Goal: Task Accomplishment & Management: Manage account settings

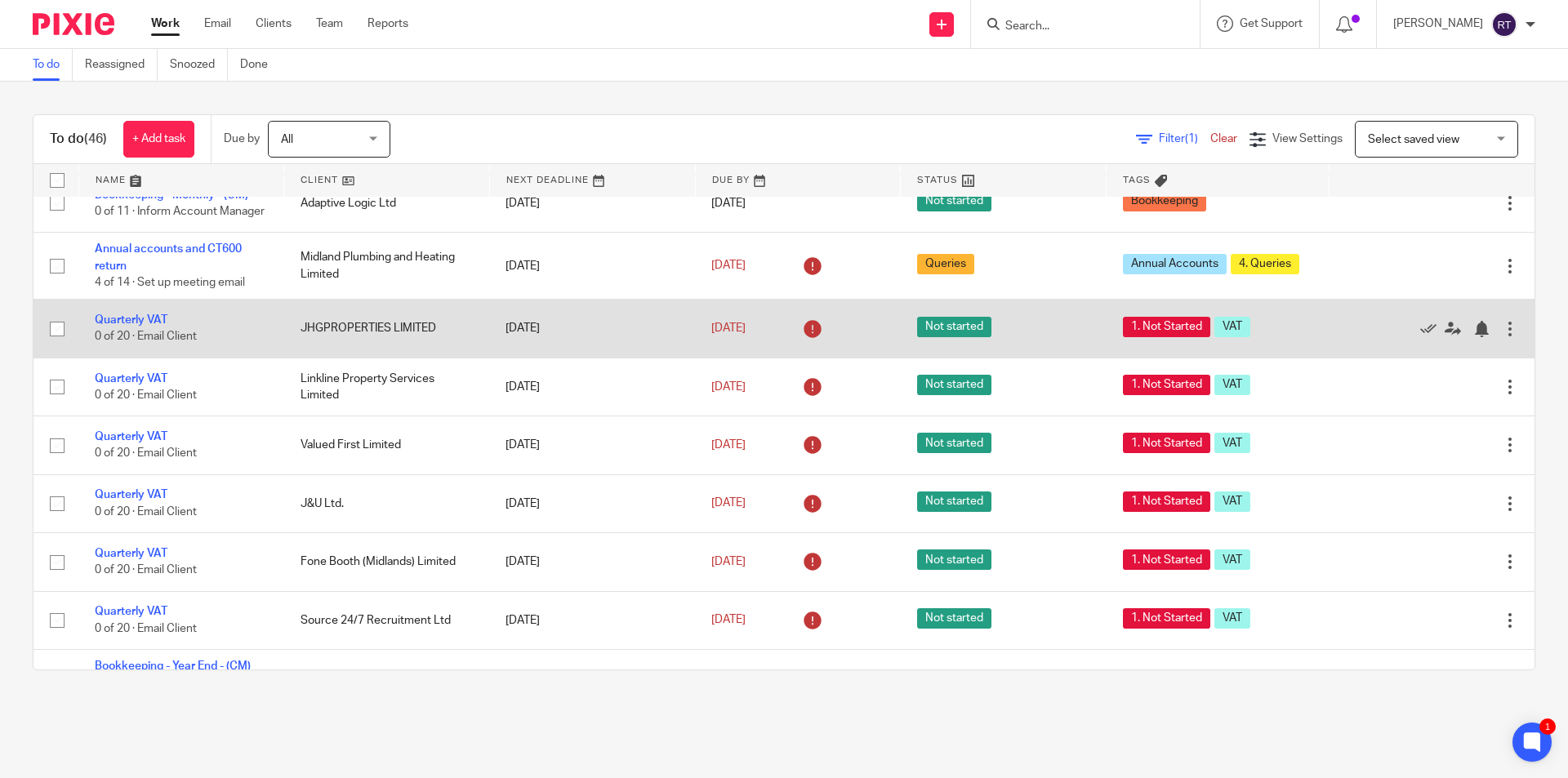
scroll to position [653, 0]
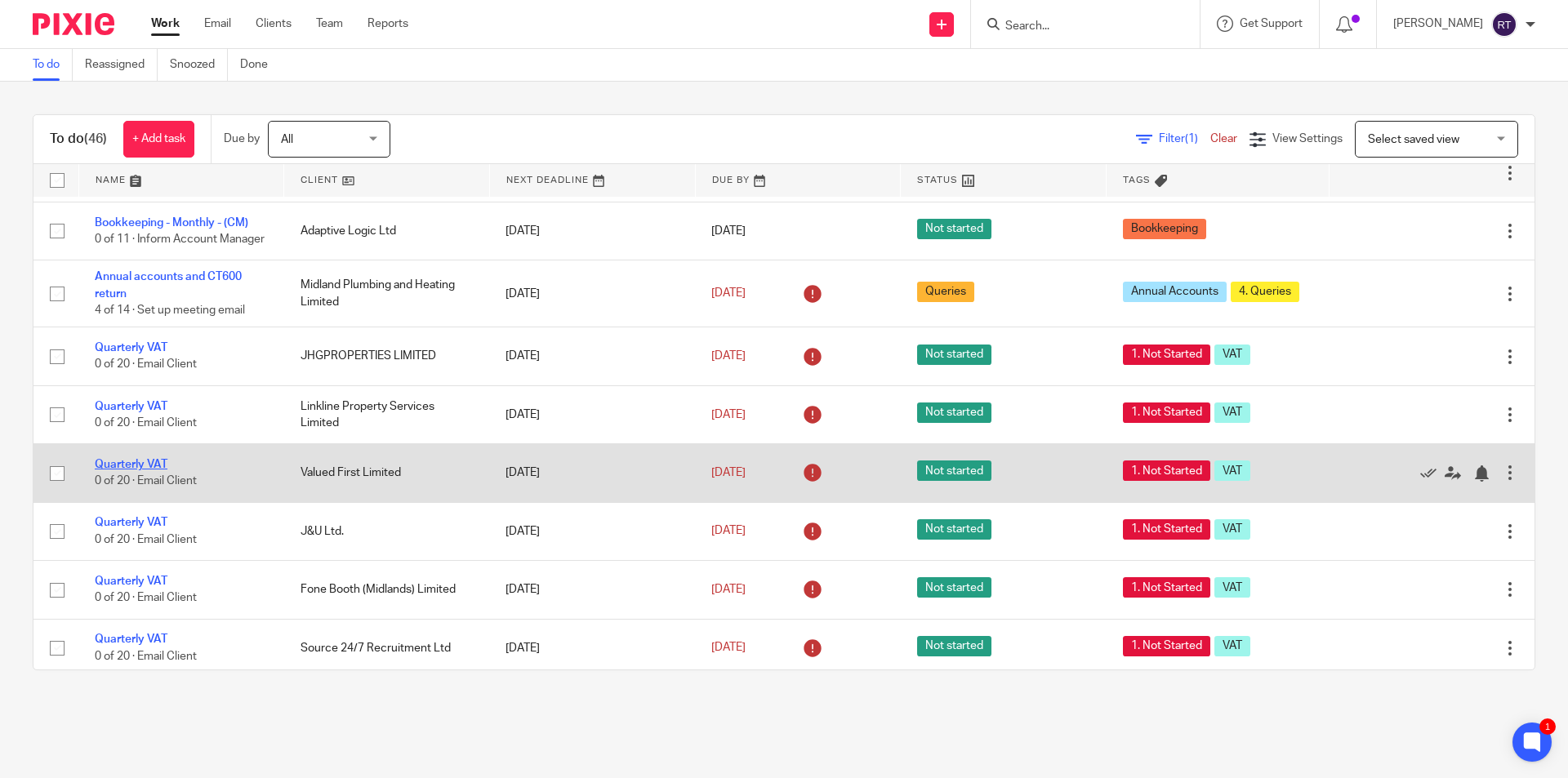
click at [128, 470] on link "Quarterly VAT" at bounding box center [131, 465] width 72 height 12
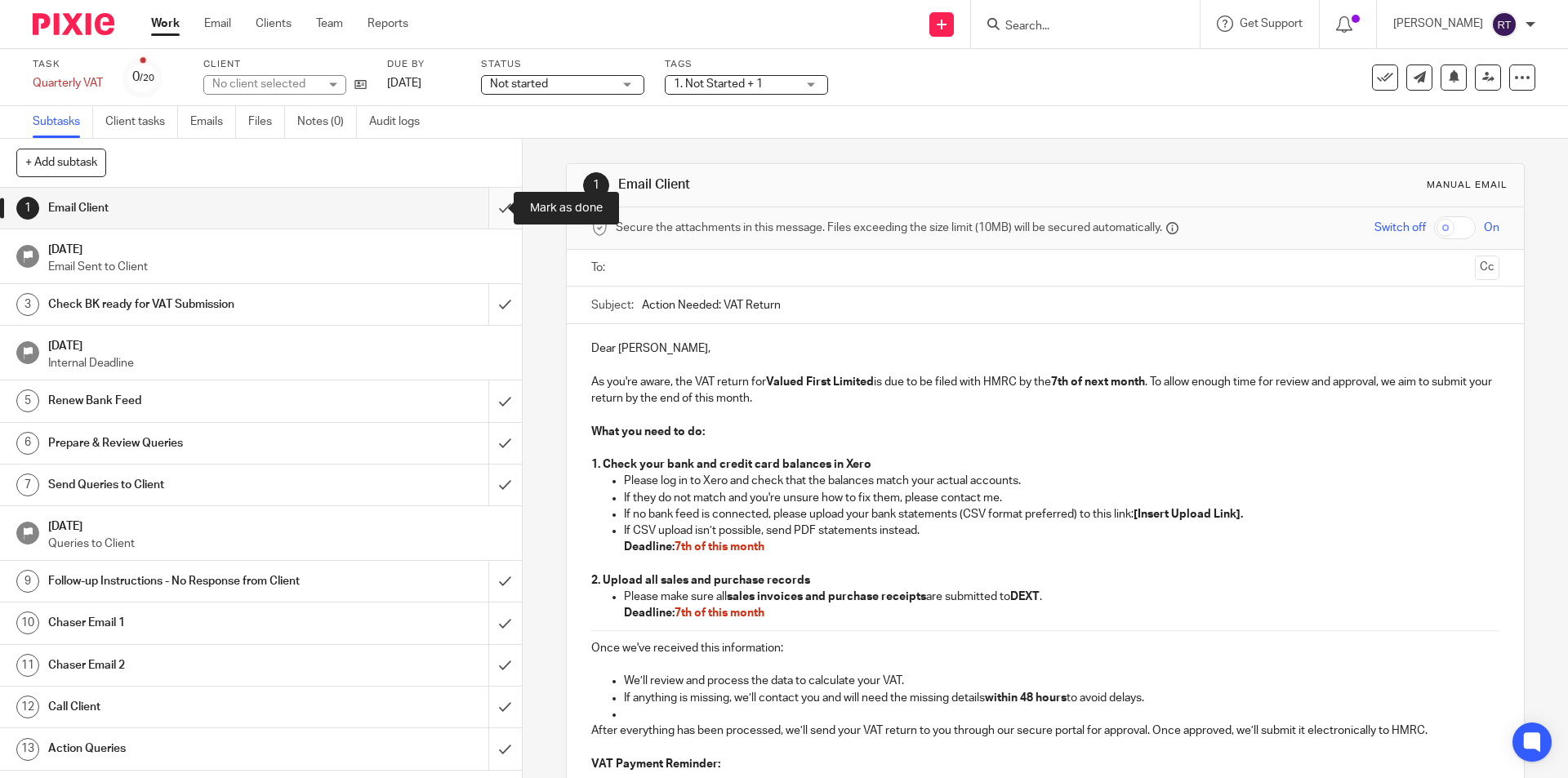
click at [487, 207] on input "submit" at bounding box center [261, 207] width 522 height 41
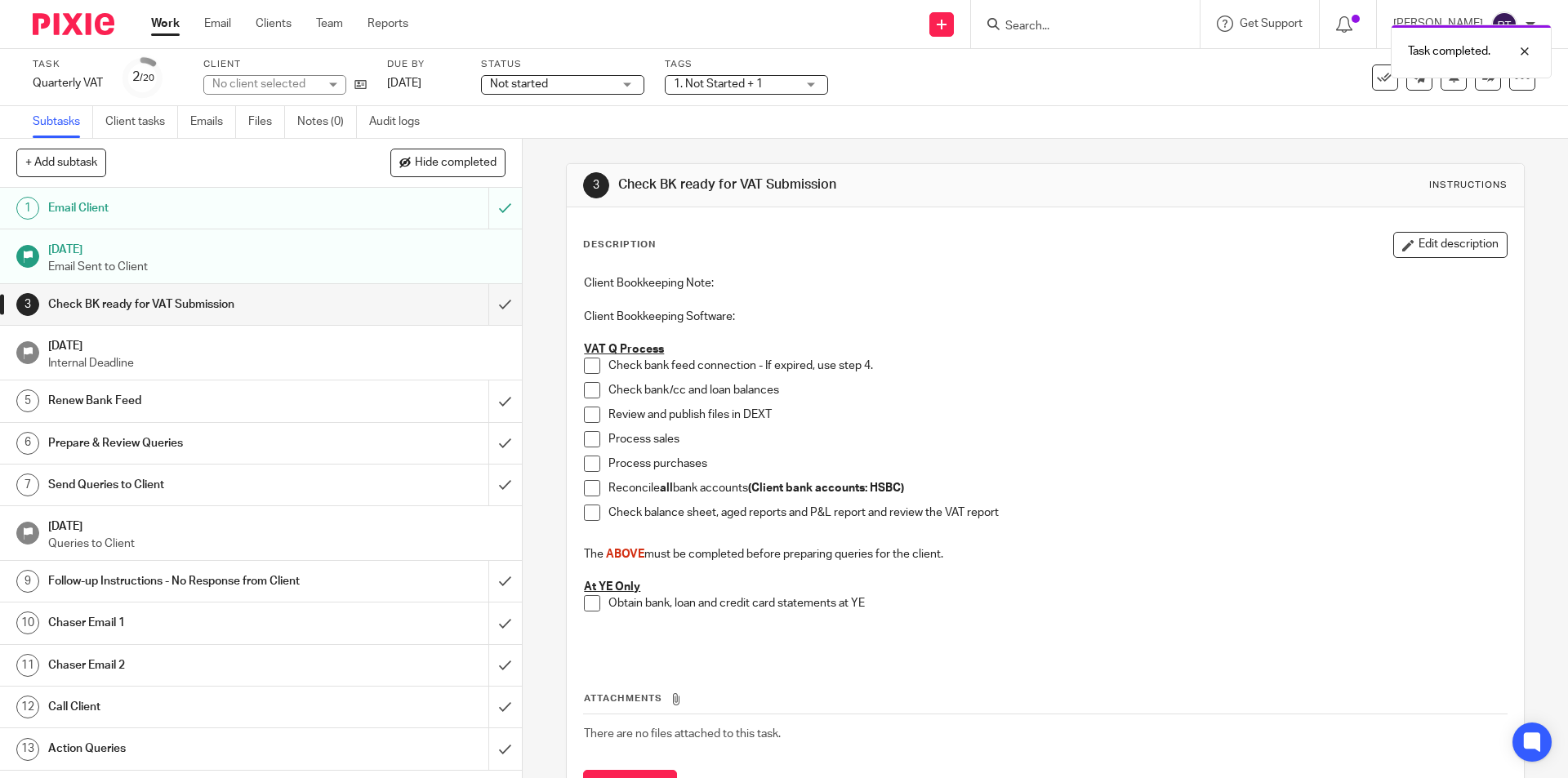
click at [54, 28] on img at bounding box center [73, 24] width 82 height 22
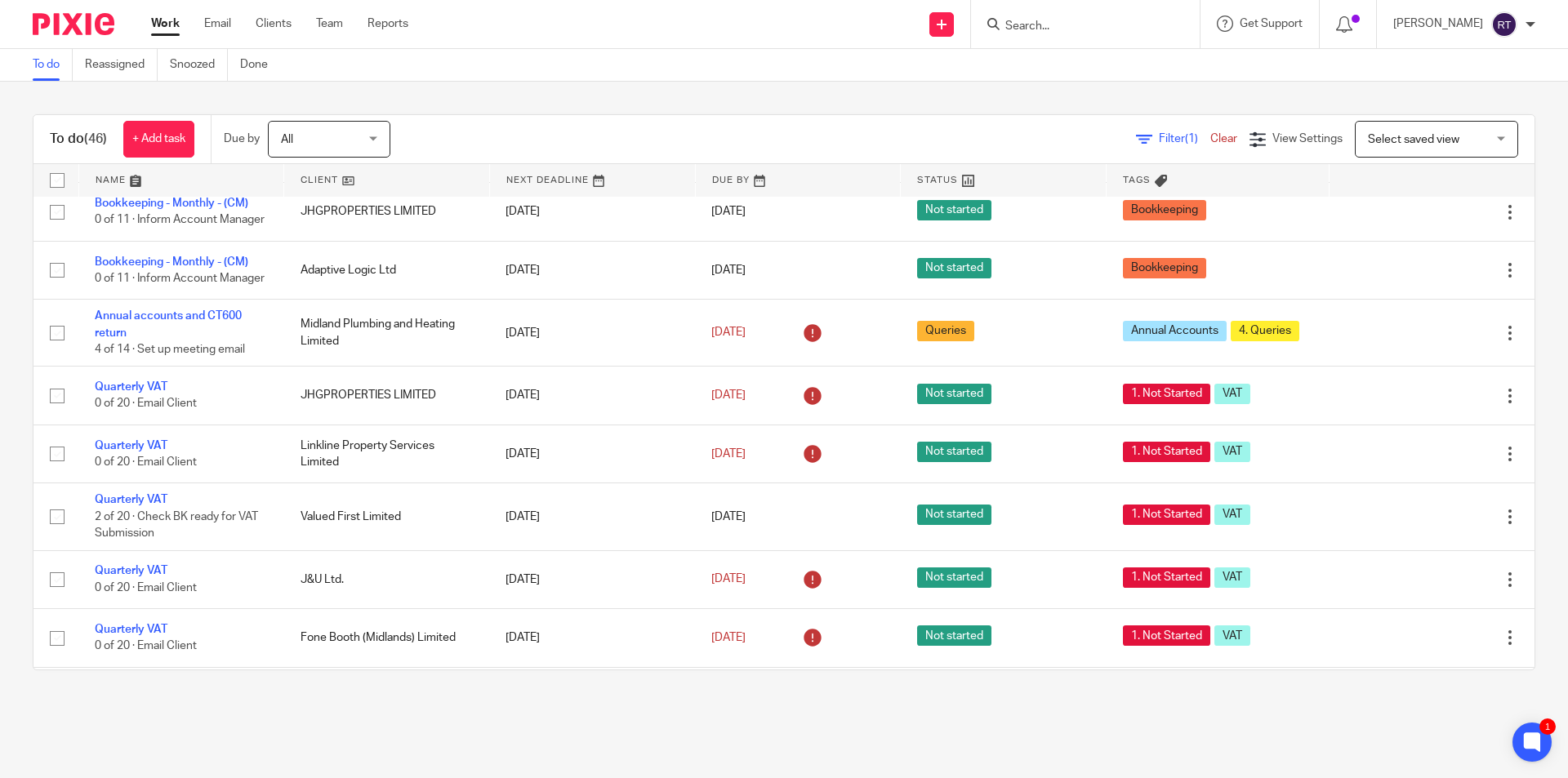
scroll to position [653, 0]
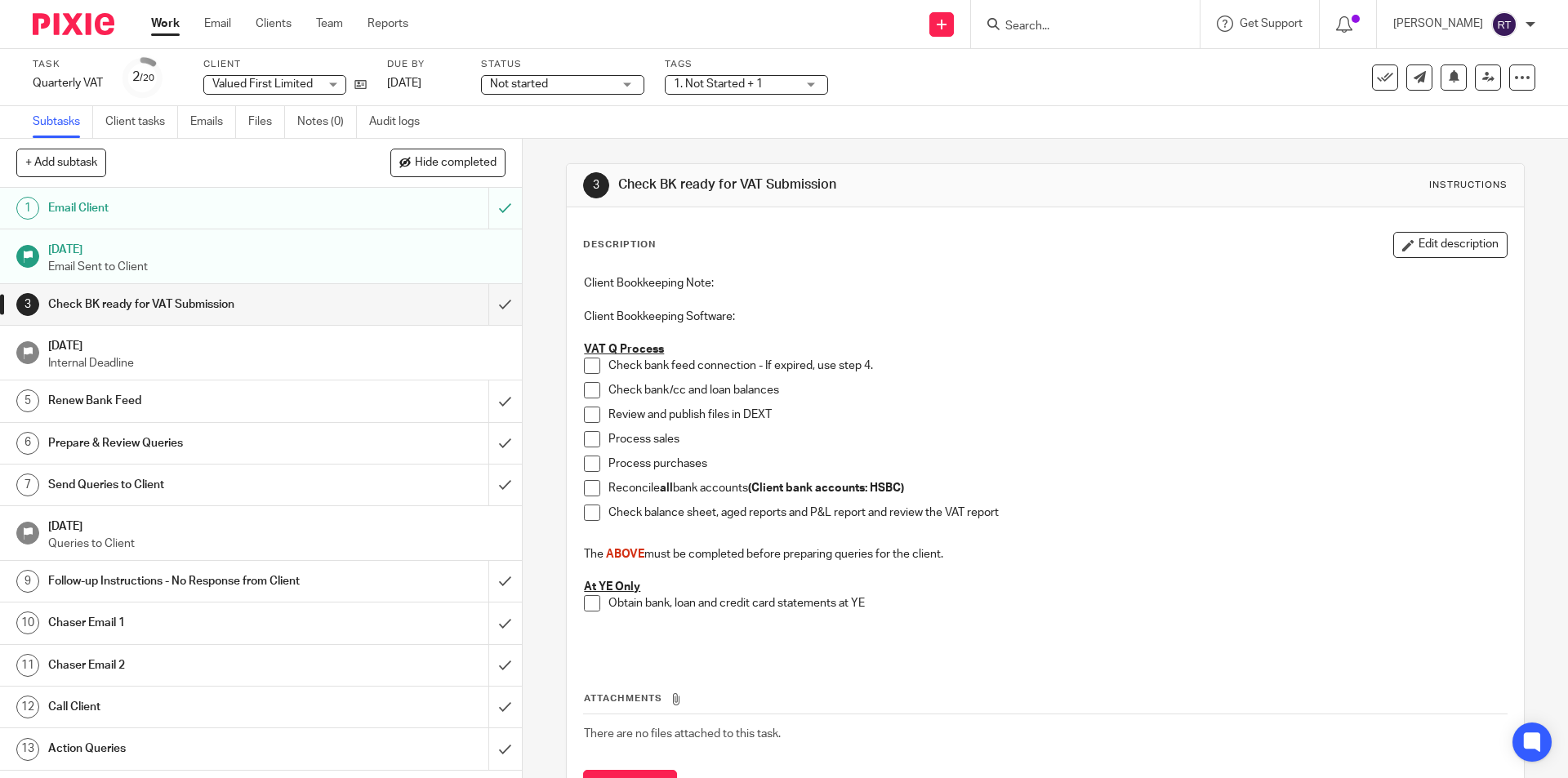
click at [568, 100] on div "Task Quarterly VAT Save Quarterly VAT 2 /20 Client Valued First Limited Valued …" at bounding box center [784, 77] width 1568 height 57
click at [566, 93] on div "Not started Not started" at bounding box center [563, 85] width 163 height 20
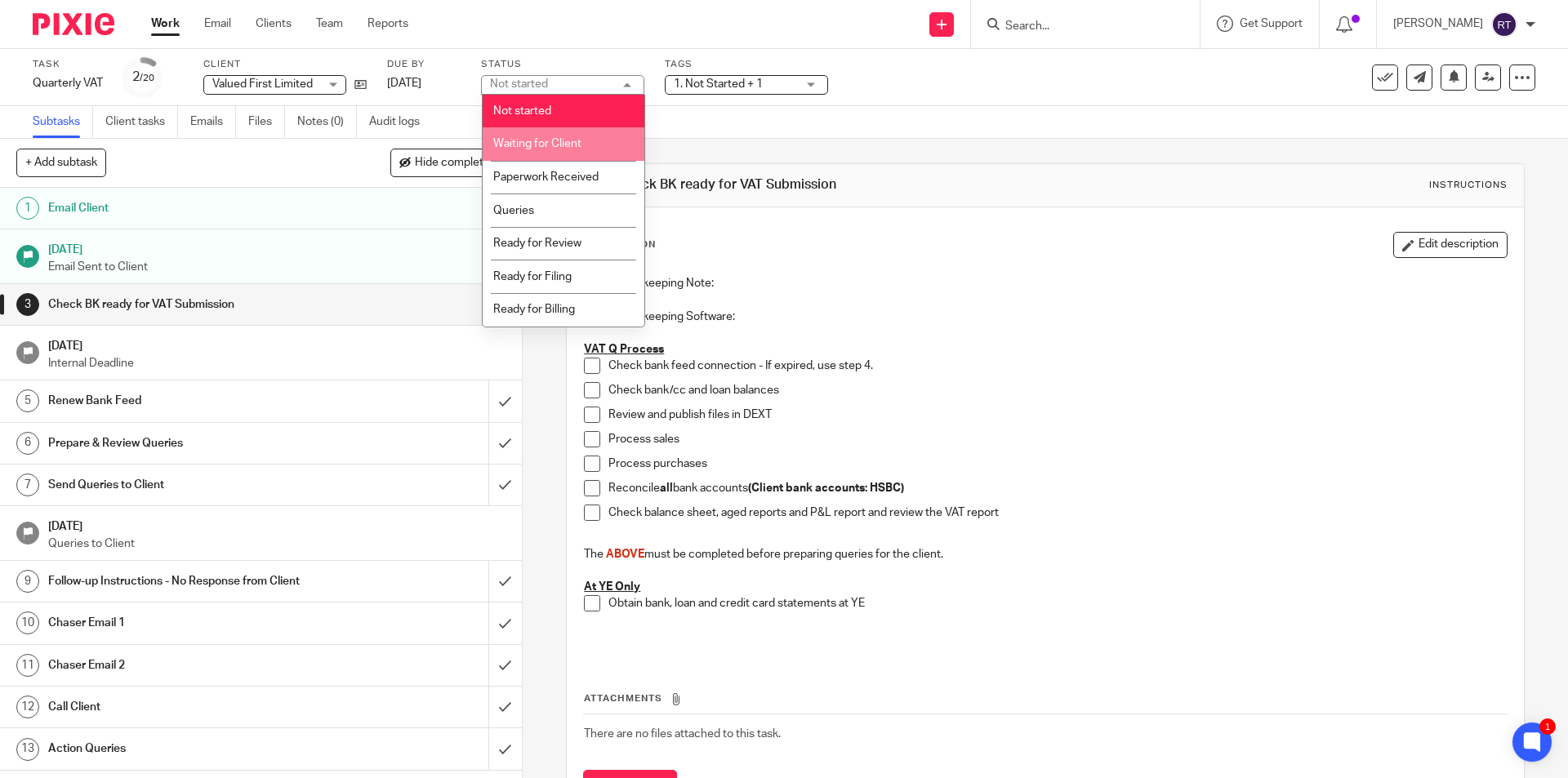
click at [563, 145] on span "Waiting for Client" at bounding box center [537, 143] width 88 height 12
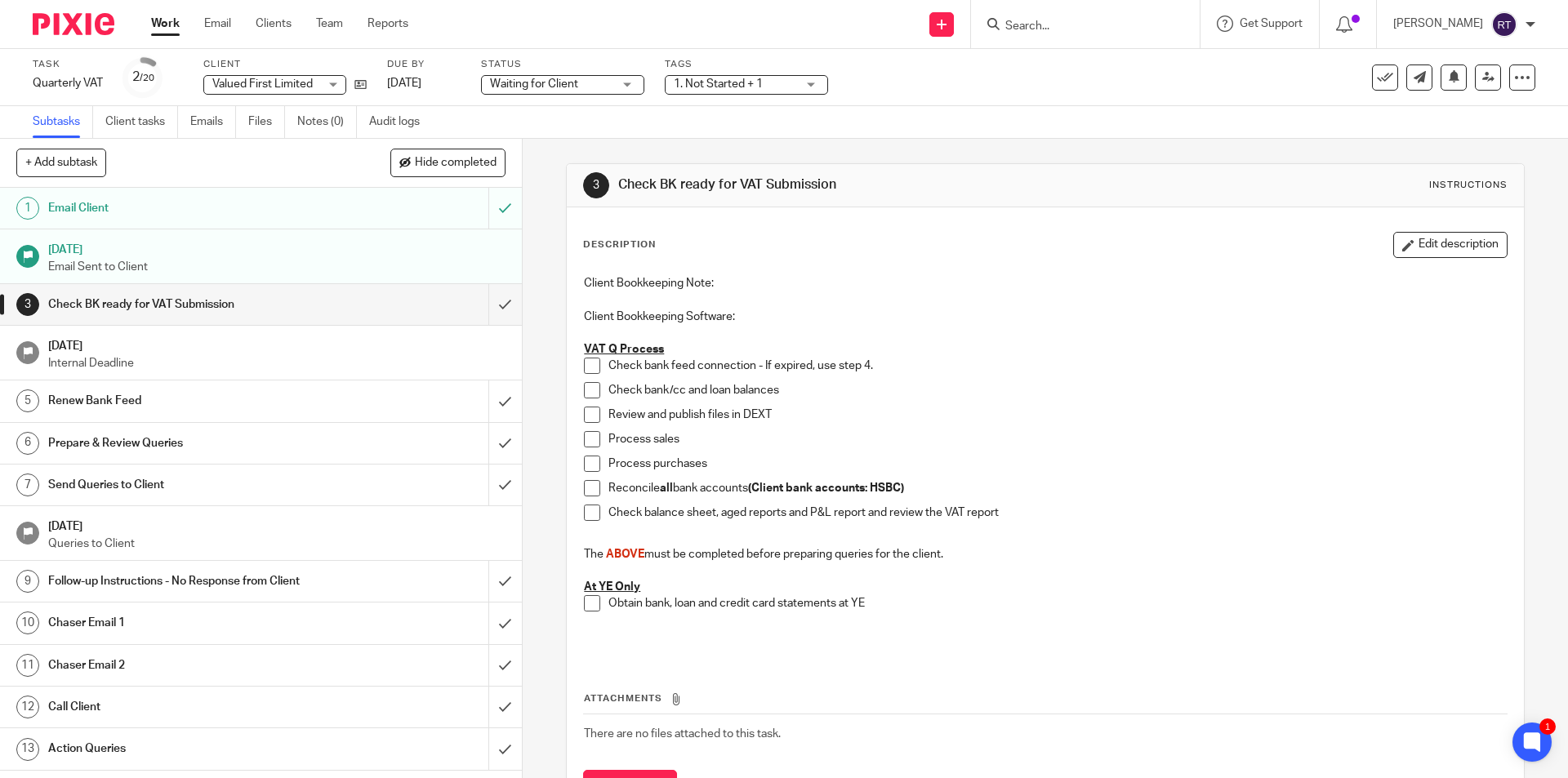
click at [685, 95] on div "Tags 1. Not Started + 1 POD 1 POD 2 Urgent 1. Not Started 2. Job in progress 3.…" at bounding box center [746, 77] width 163 height 39
click at [691, 87] on span "1. Not Started + 1" at bounding box center [718, 84] width 89 height 12
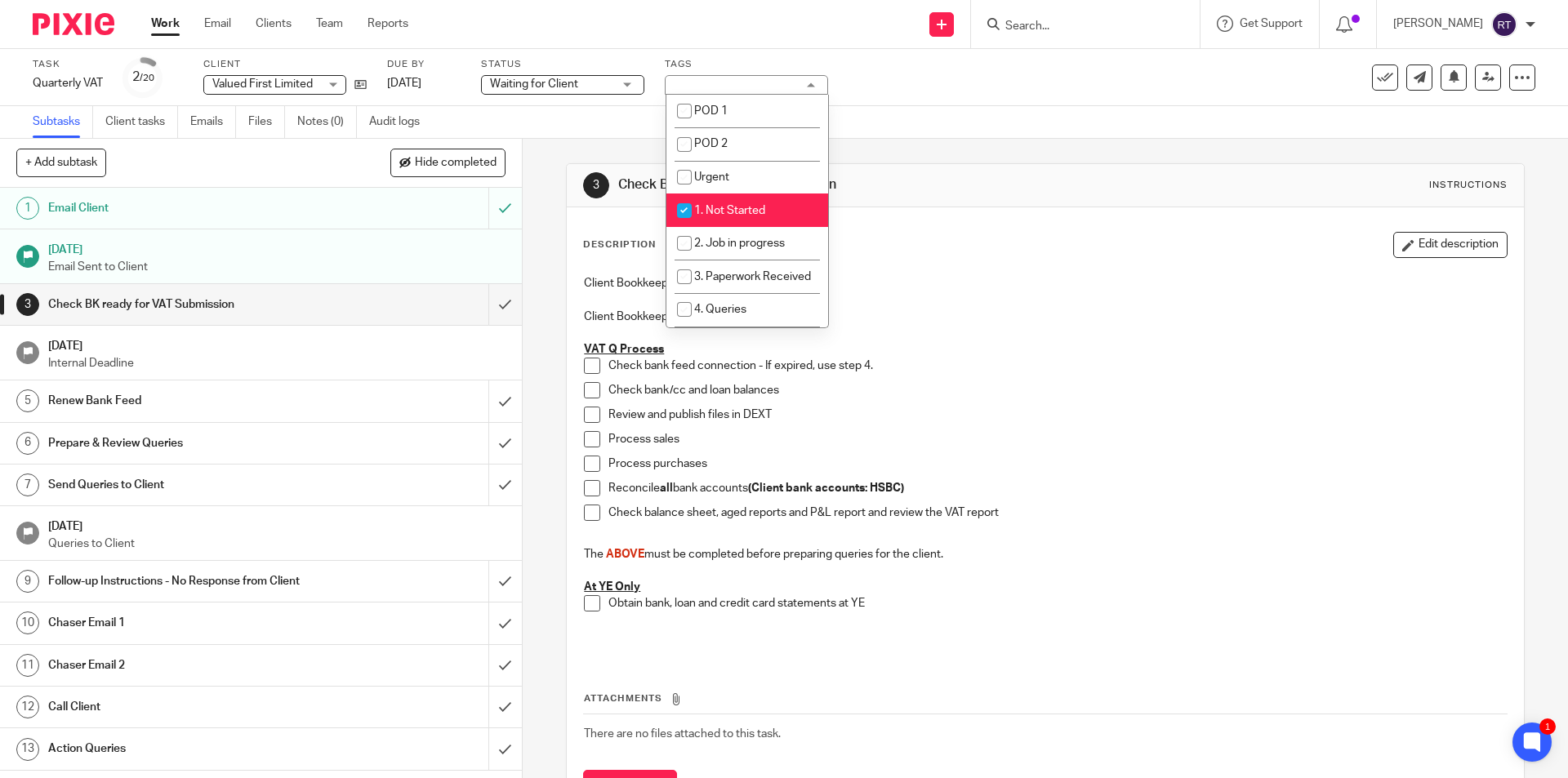
click at [710, 216] on span "1. Not Started" at bounding box center [729, 210] width 71 height 12
checkbox input "false"
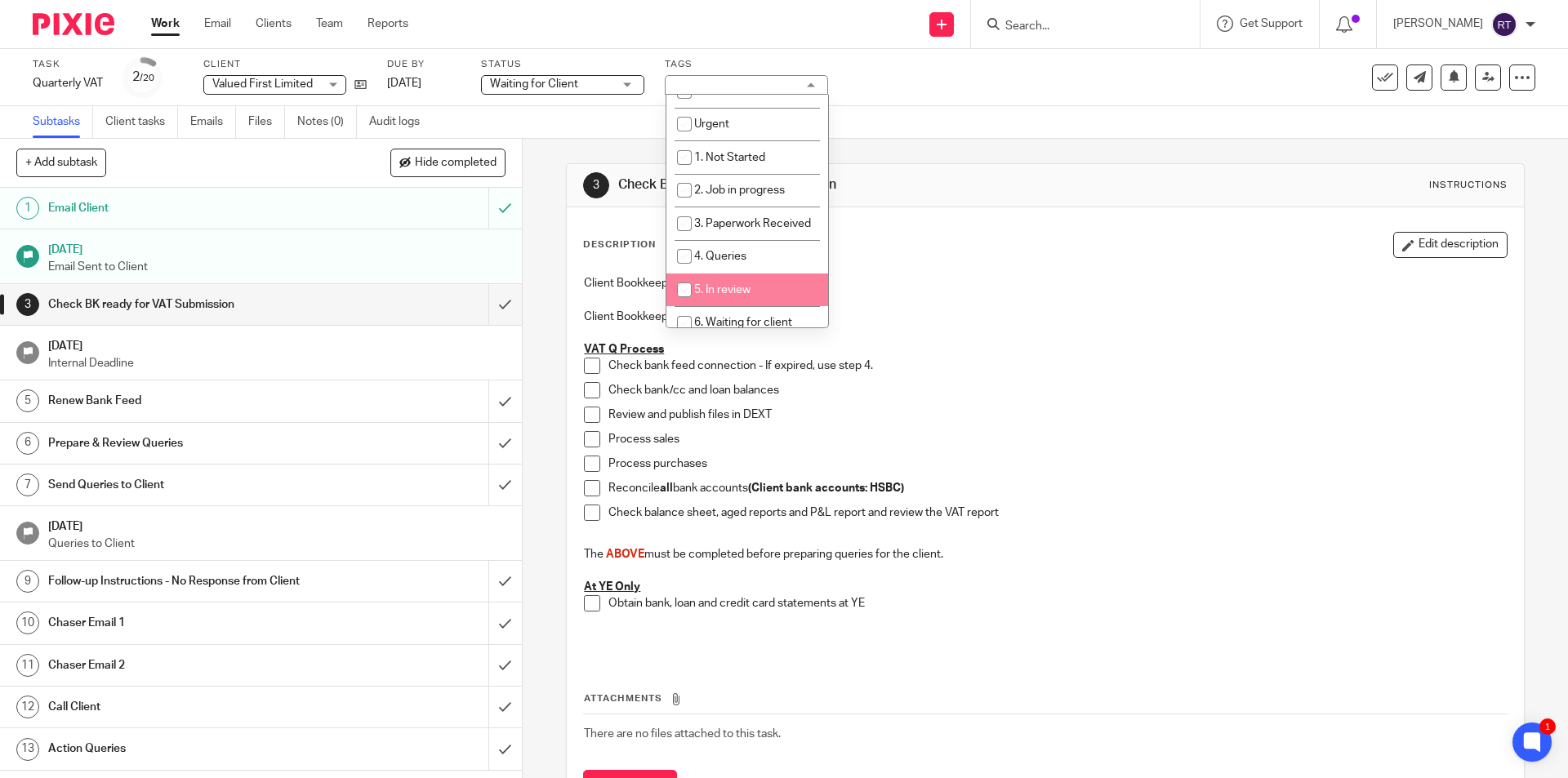
scroll to position [82, 0]
click at [722, 299] on li "6. Waiting for client" at bounding box center [747, 294] width 162 height 34
checkbox input "true"
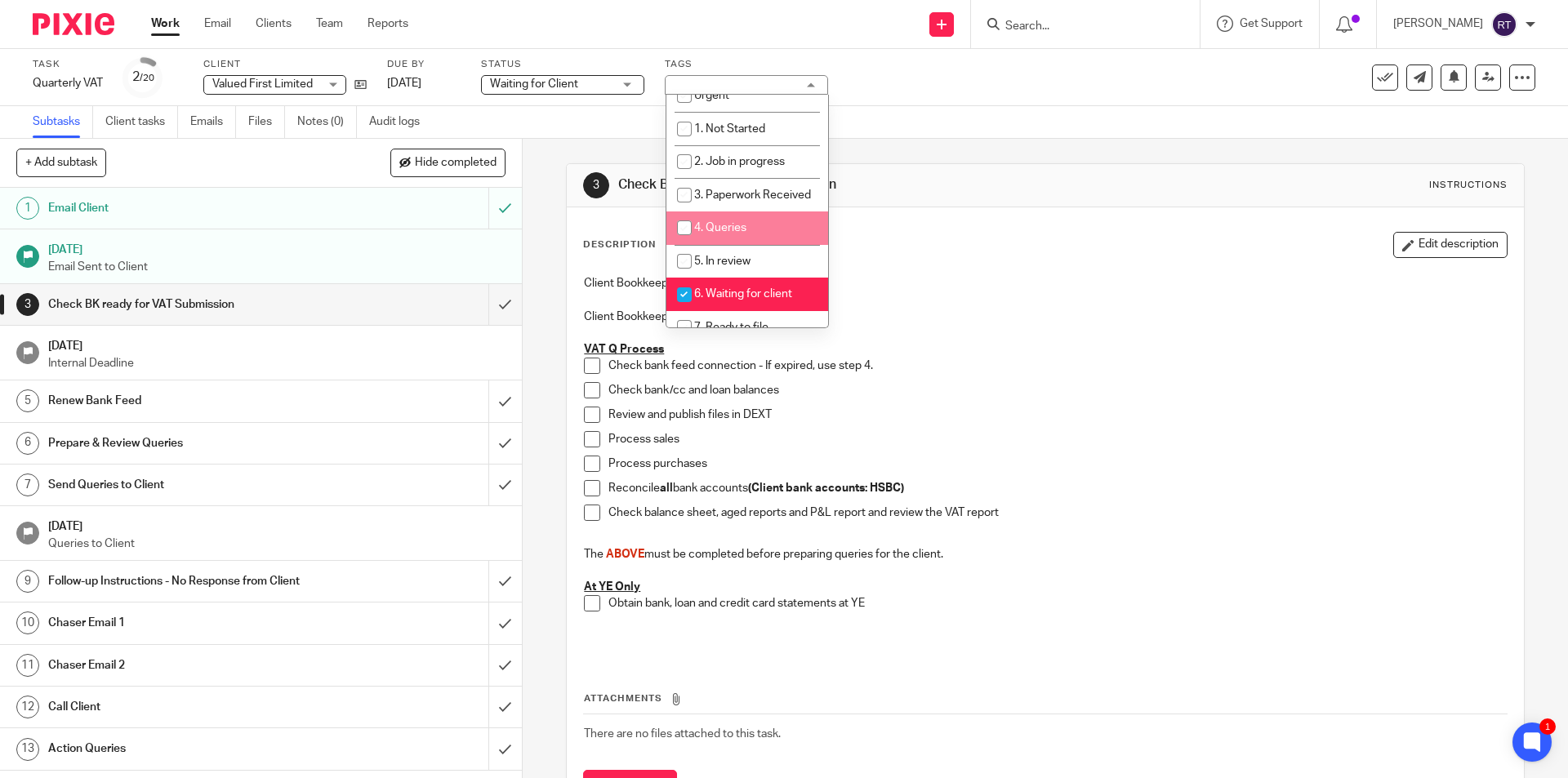
click at [926, 193] on h1 "Check BK ready for VAT Submission" at bounding box center [850, 185] width 462 height 17
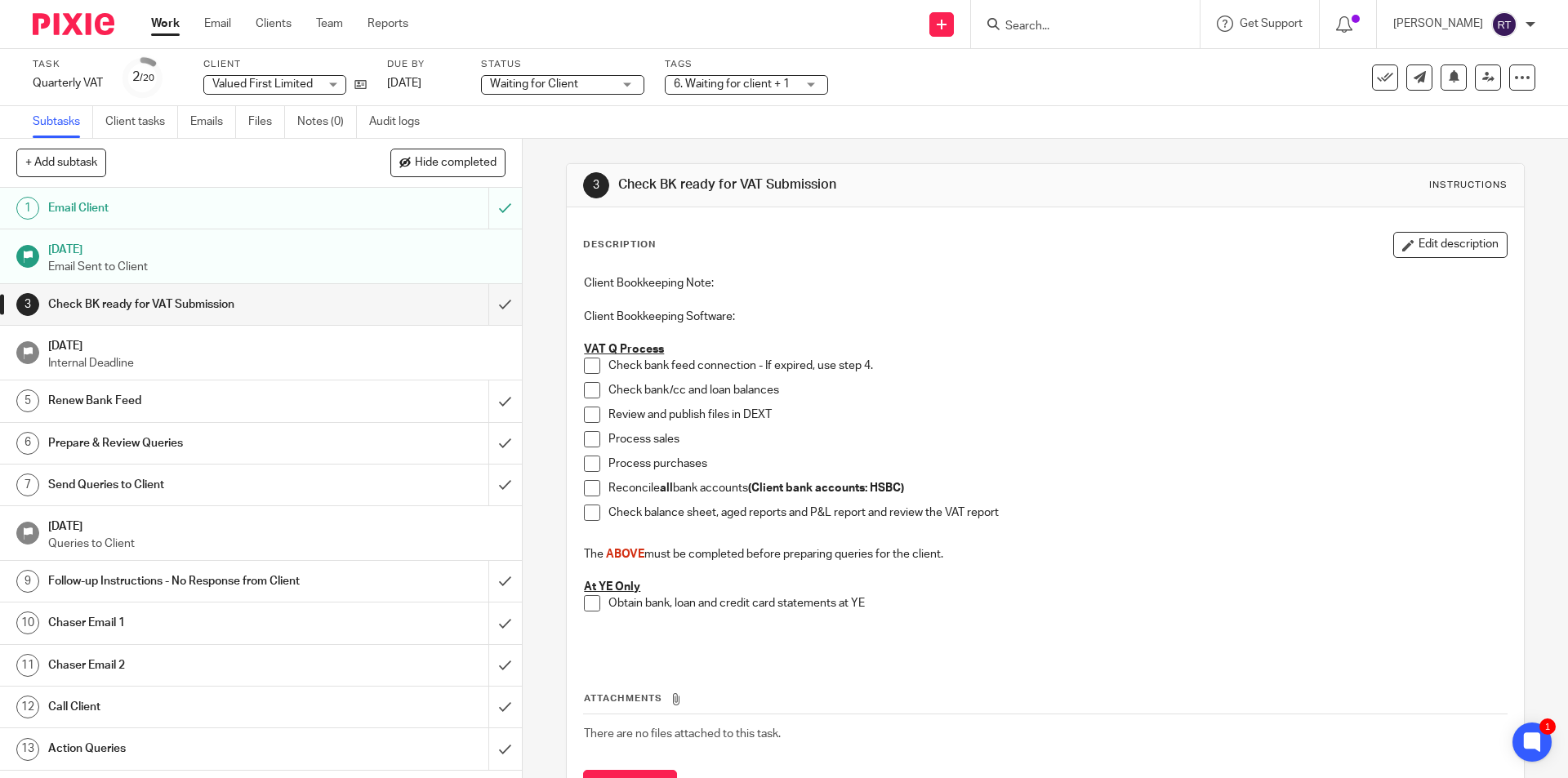
click at [36, 16] on img at bounding box center [73, 24] width 82 height 22
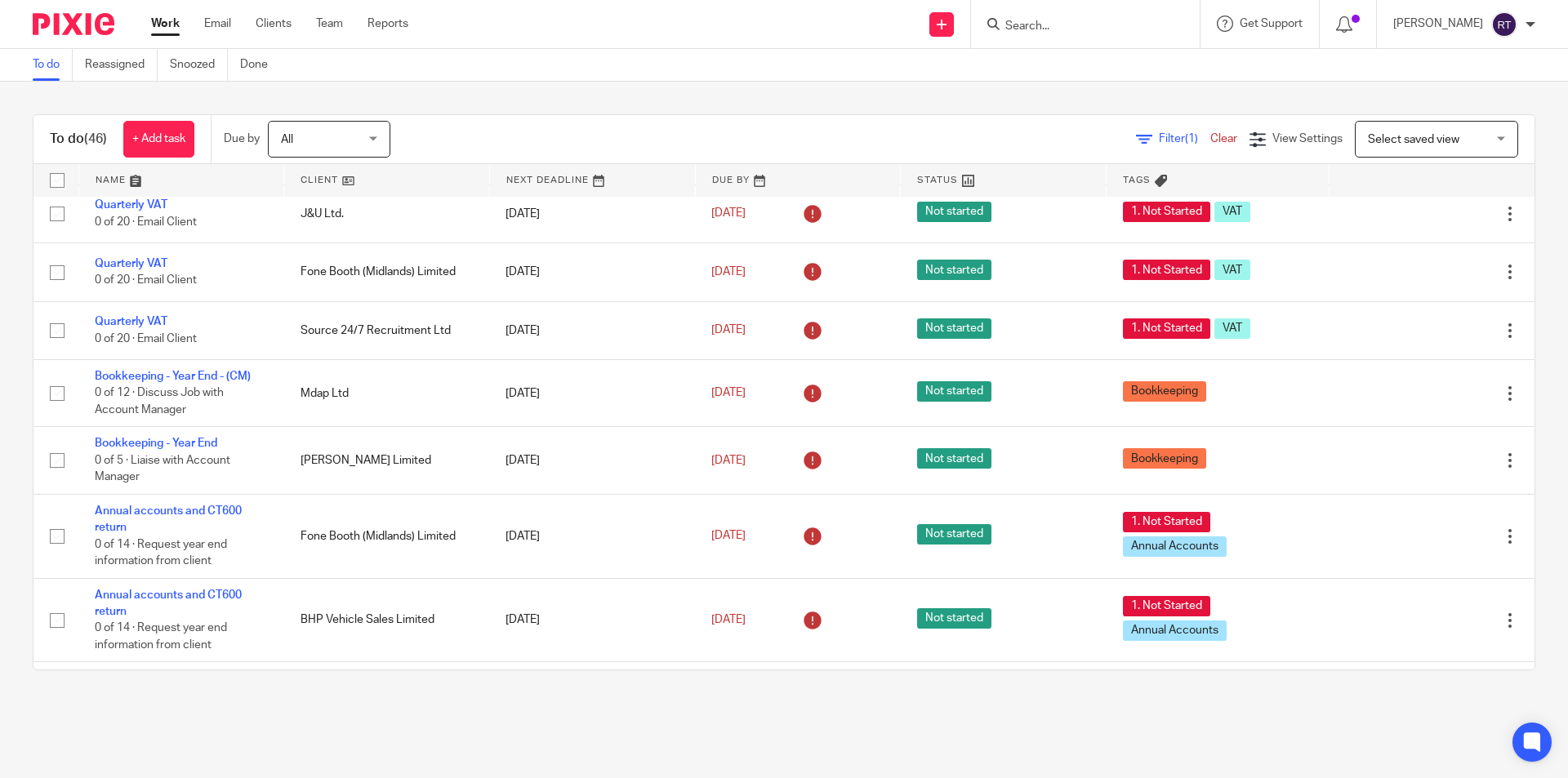
scroll to position [898, 0]
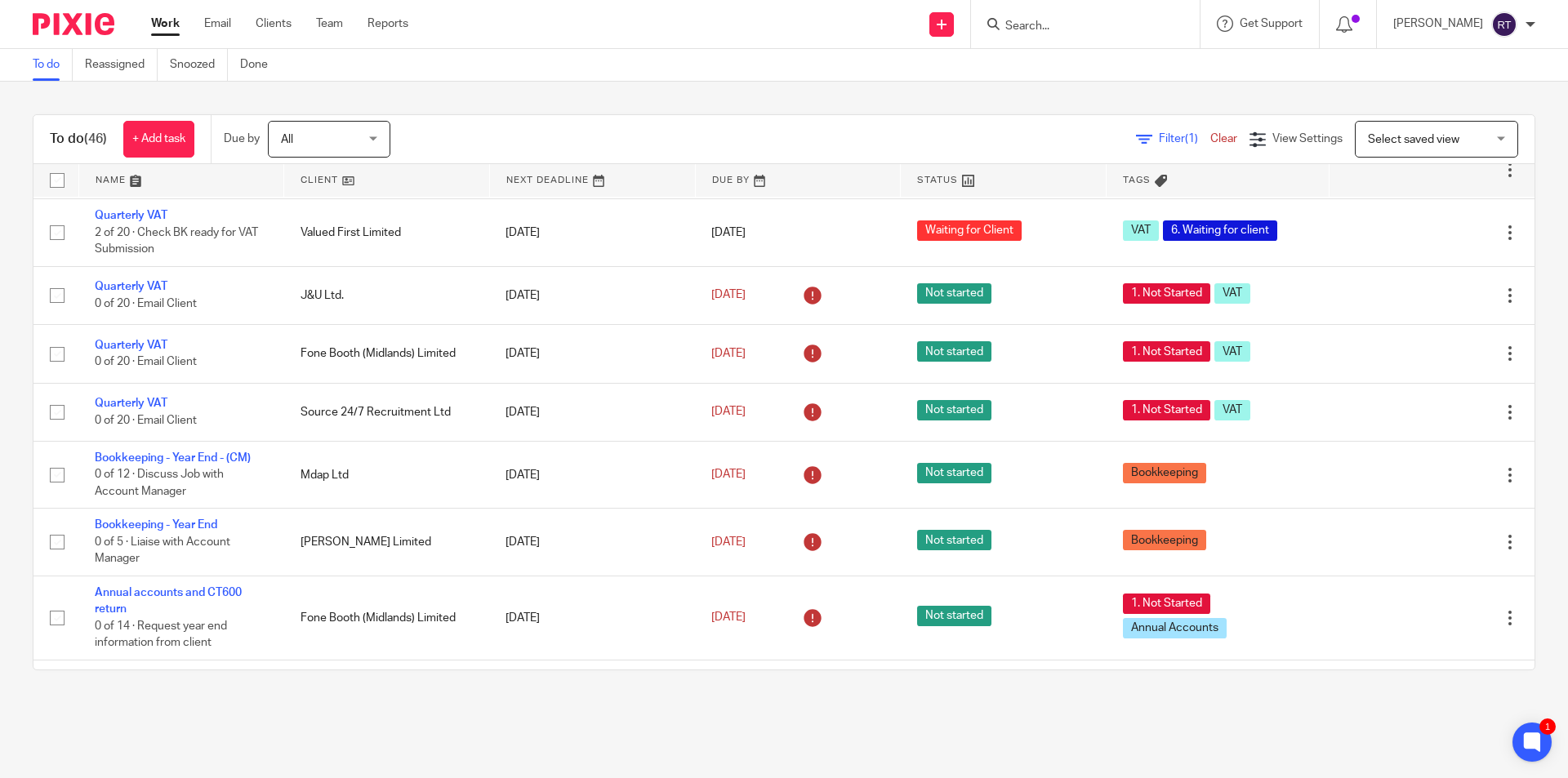
click at [1079, 34] on input "Search" at bounding box center [1077, 27] width 147 height 14
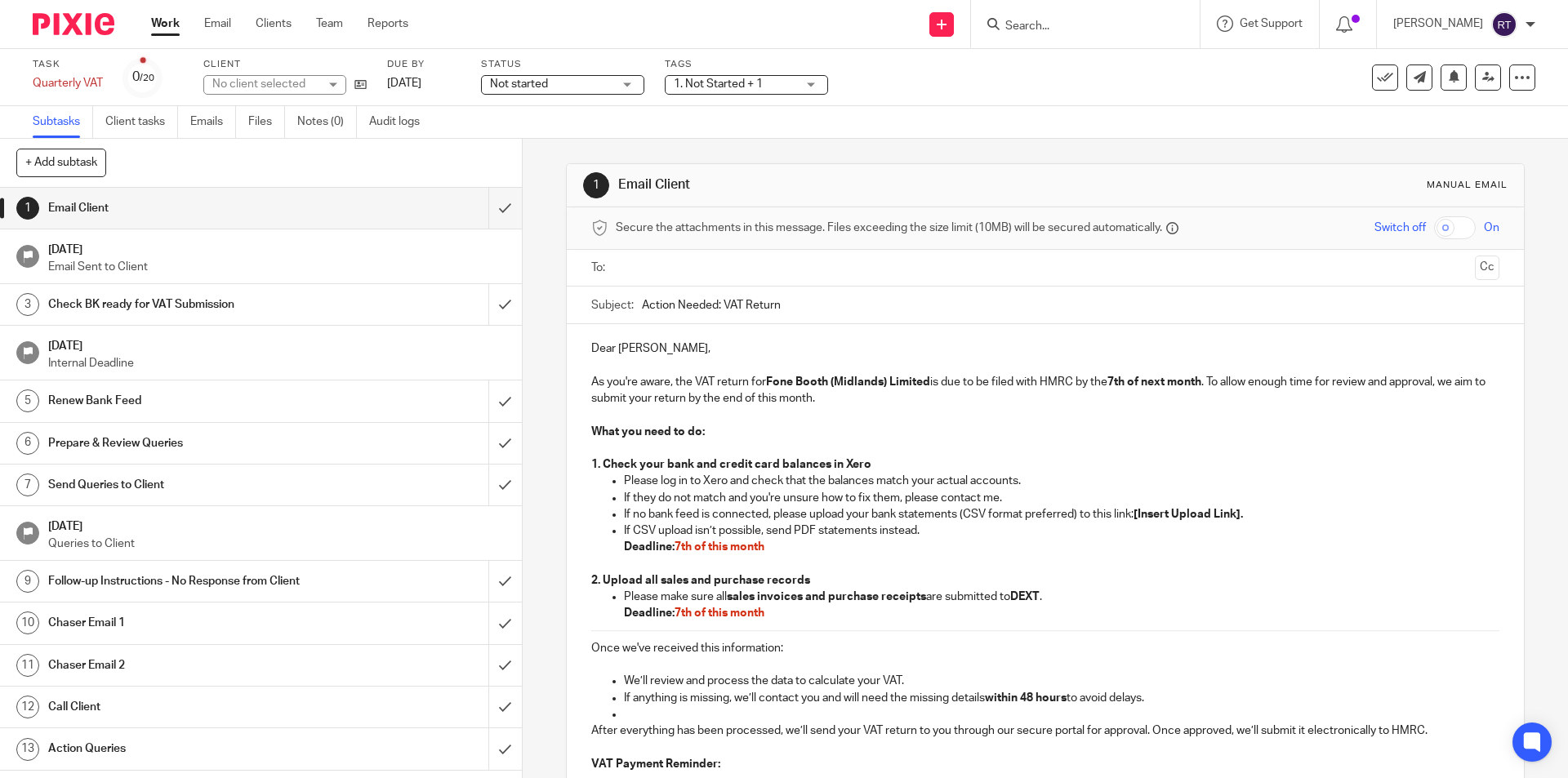
click at [602, 79] on span "Not started" at bounding box center [551, 84] width 122 height 17
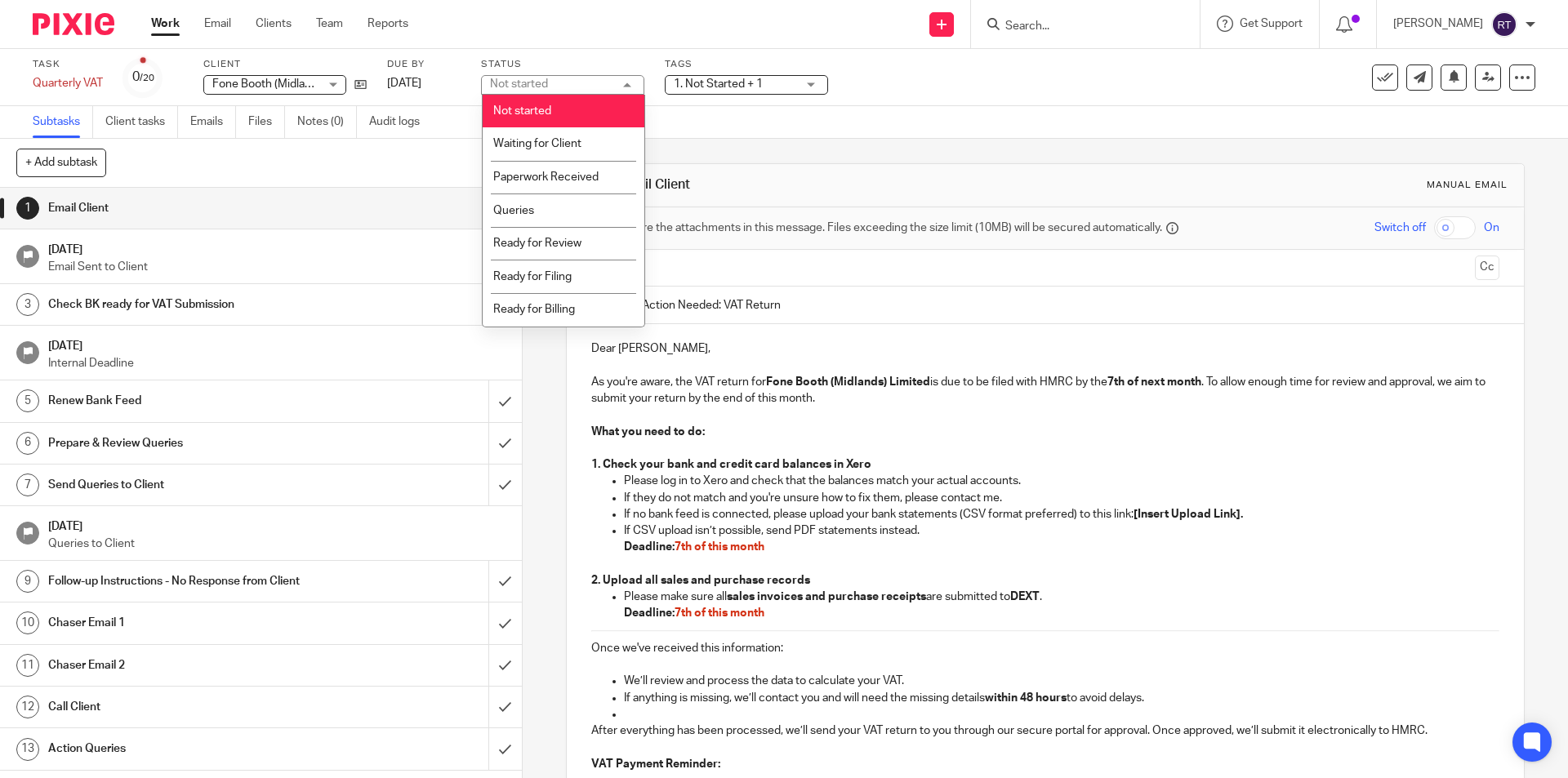
click at [419, 139] on div "+ Add subtask Cancel + Add" at bounding box center [261, 163] width 522 height 49
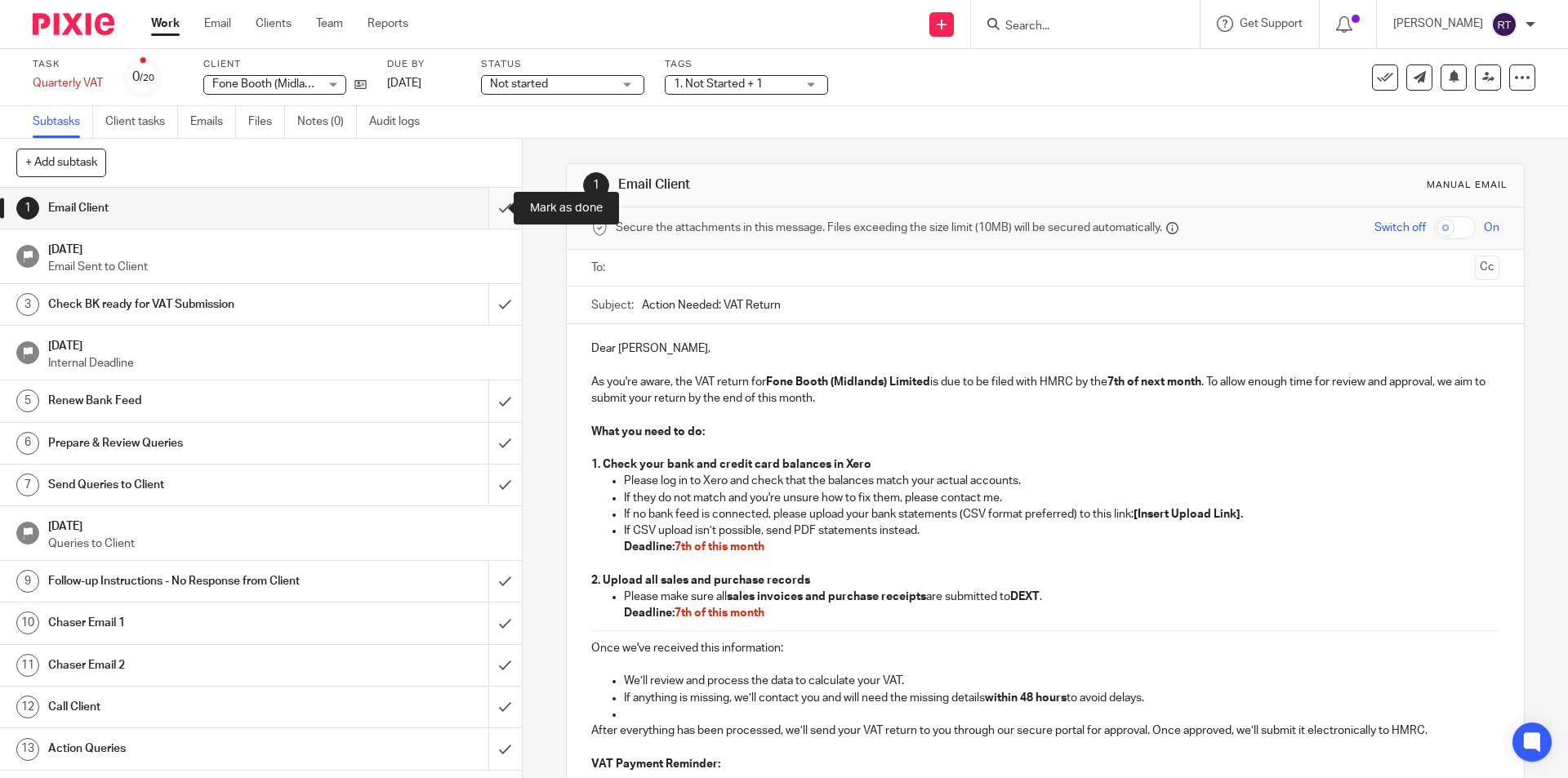
click at [486, 214] on input "submit" at bounding box center [261, 207] width 522 height 41
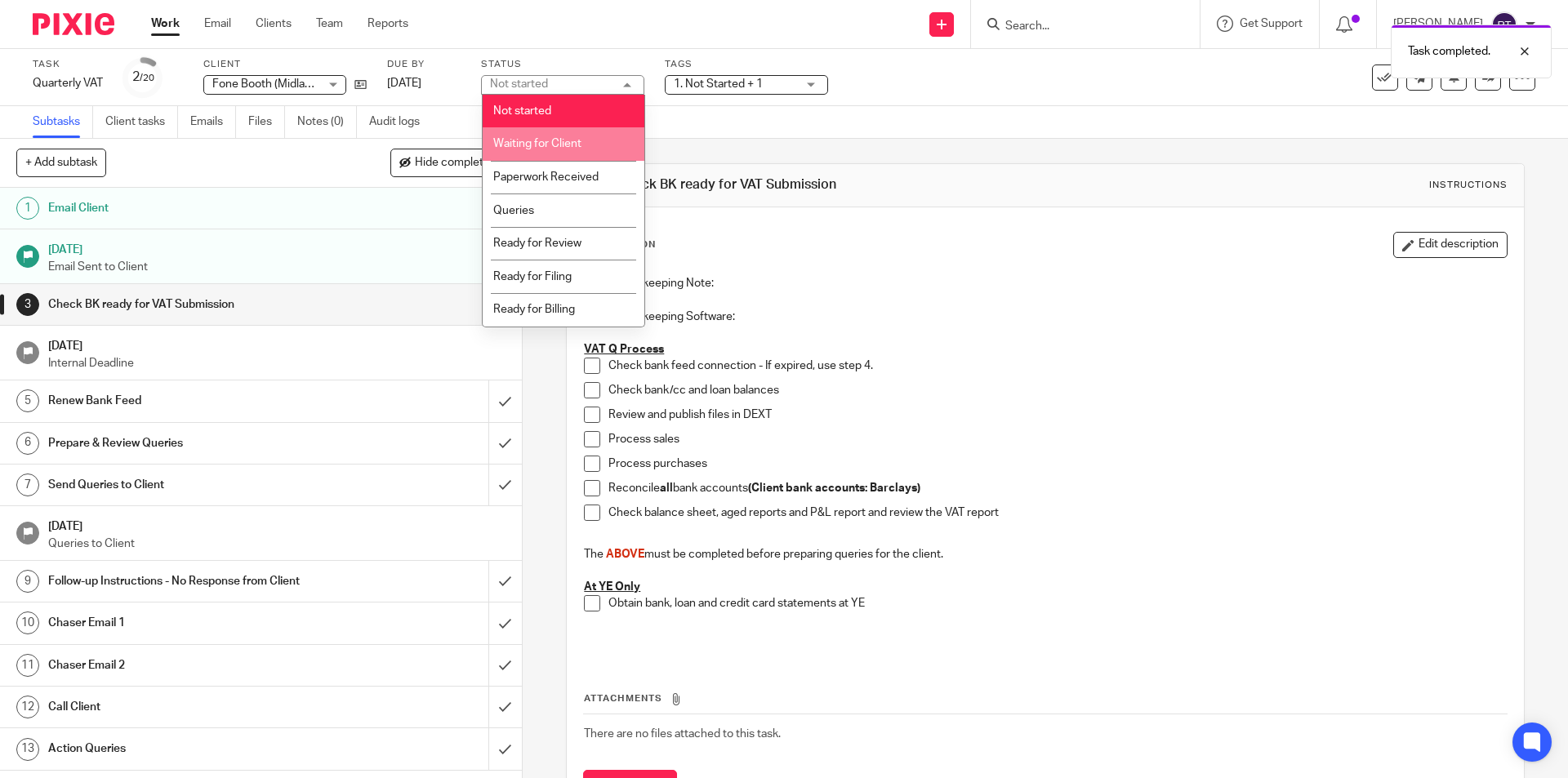
drag, startPoint x: 511, startPoint y: 137, endPoint x: 542, endPoint y: 138, distance: 31.0
click at [510, 137] on li "Waiting for Client" at bounding box center [563, 144] width 162 height 34
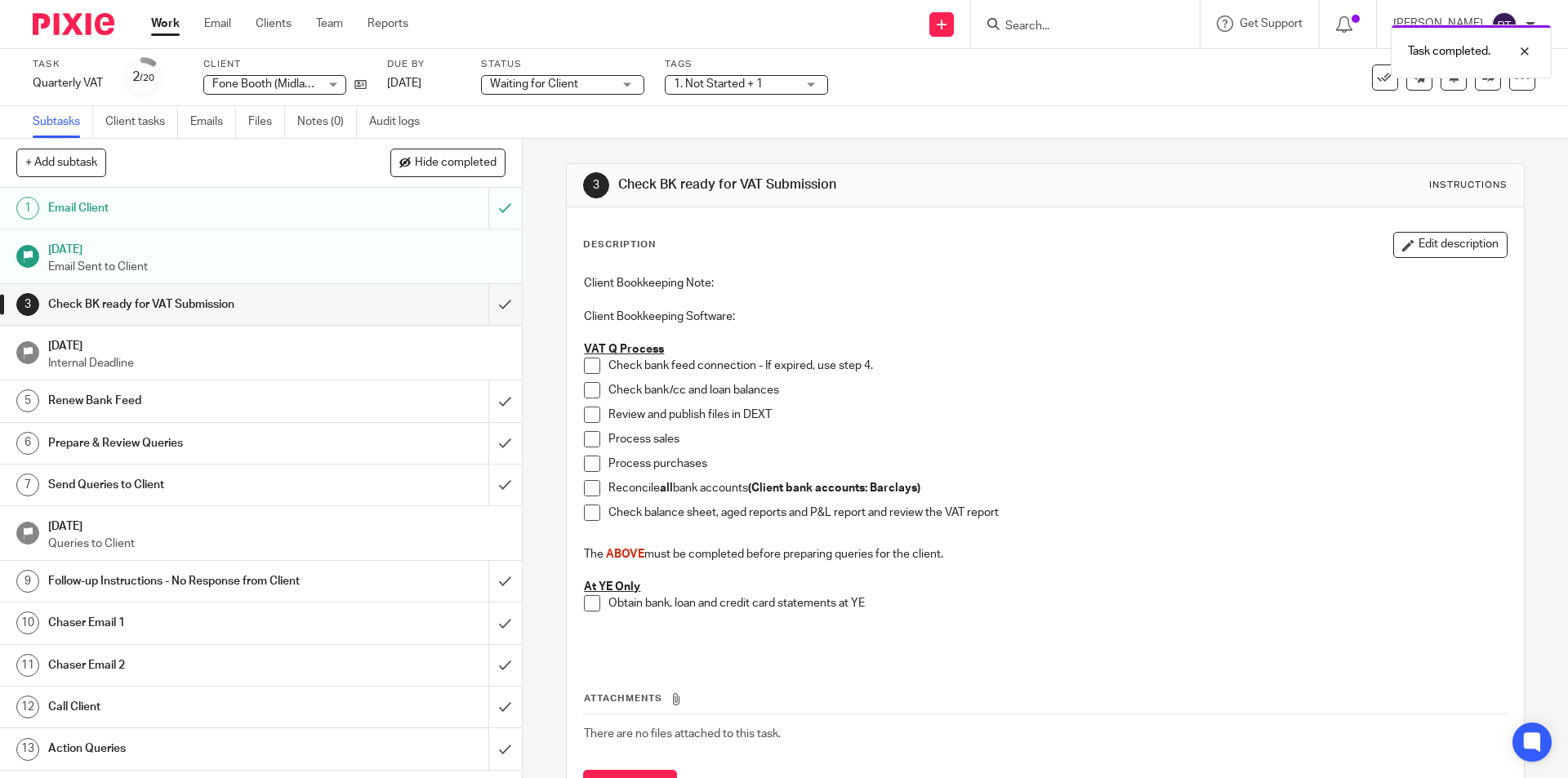
click at [743, 78] on span "1. Not Started + 1" at bounding box center [735, 84] width 122 height 17
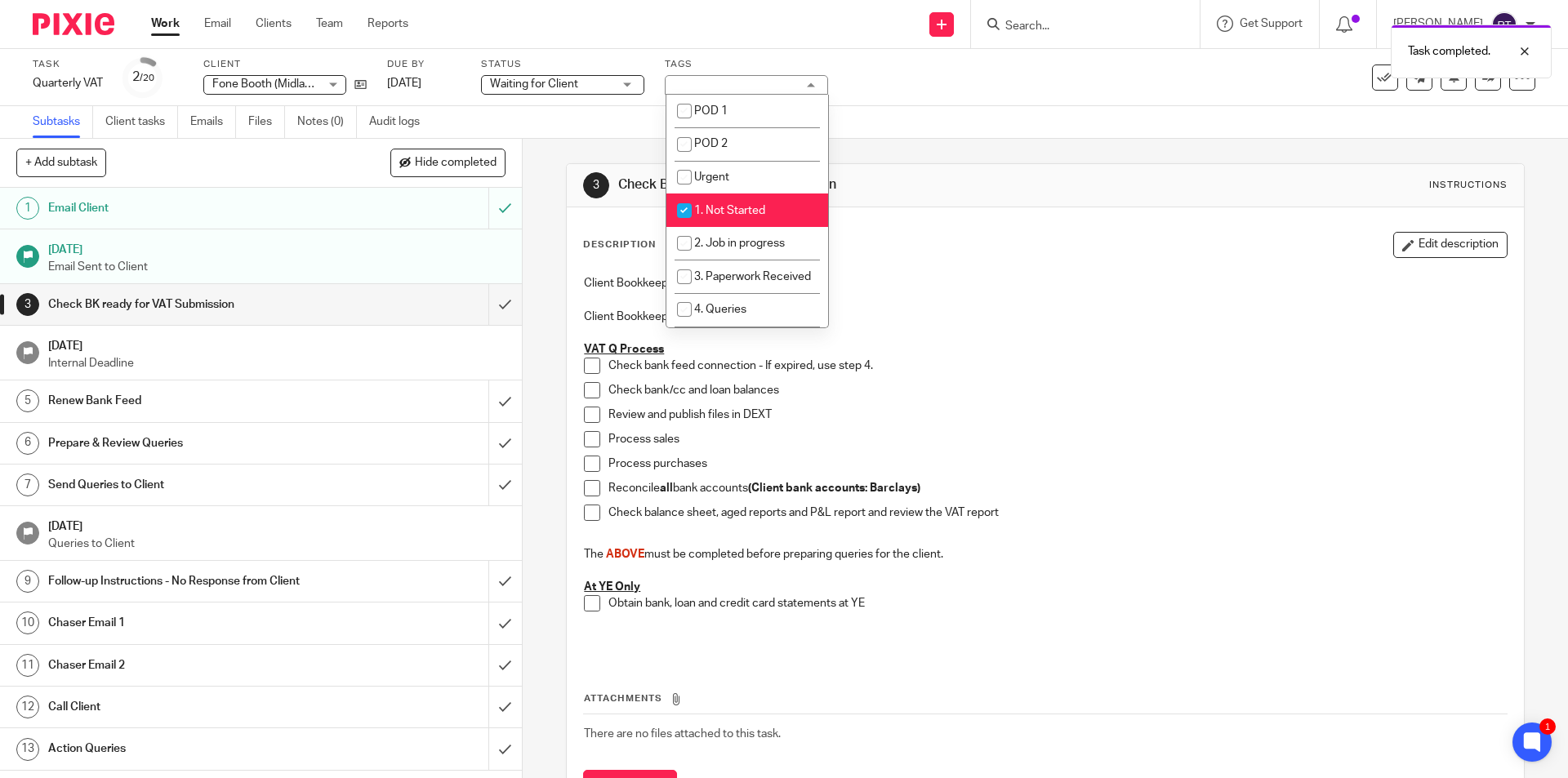
click at [748, 211] on span "1. Not Started" at bounding box center [729, 210] width 71 height 12
checkbox input "false"
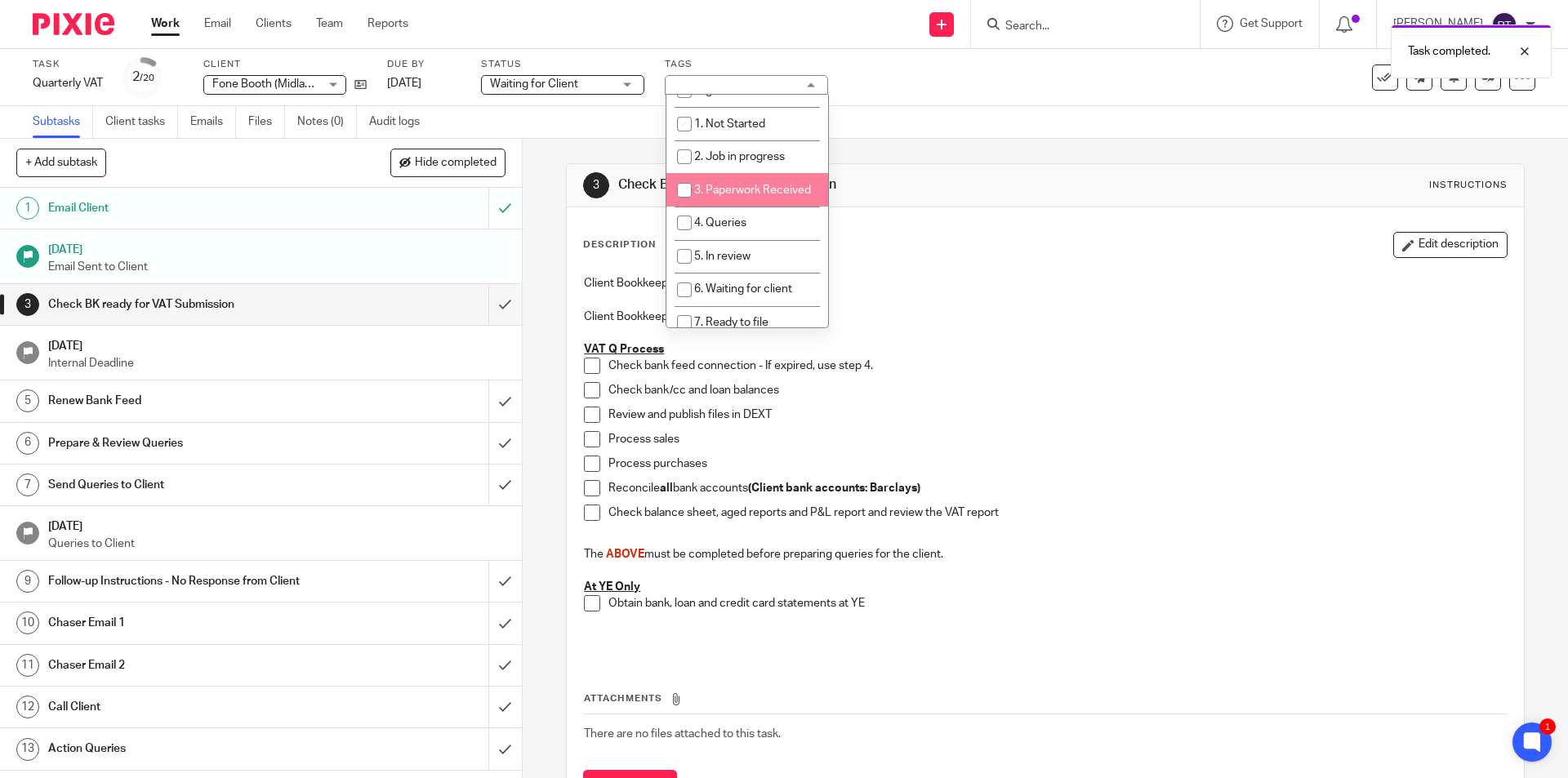
scroll to position [163, 0]
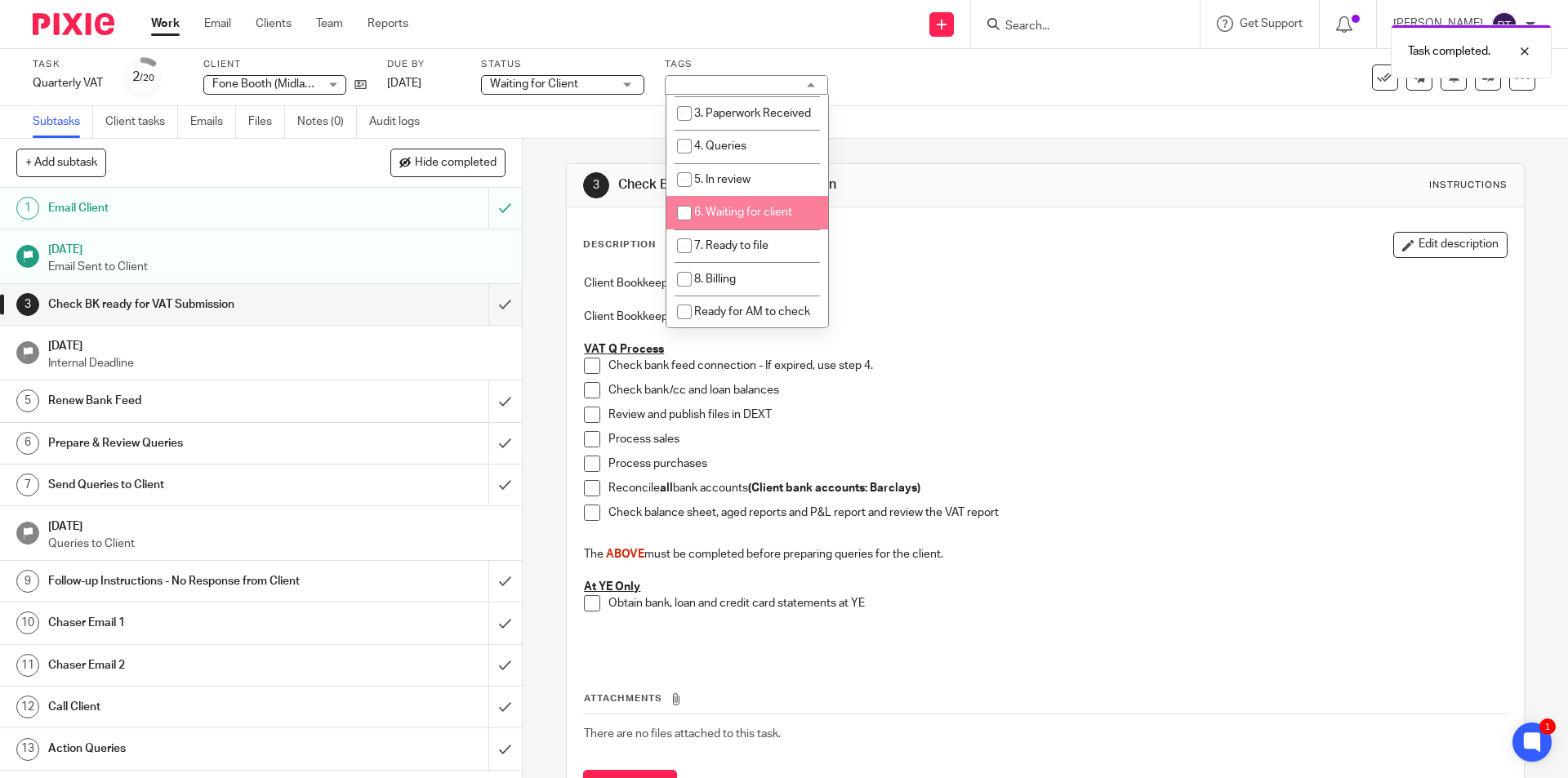
click at [750, 219] on li "6. Waiting for client" at bounding box center [747, 212] width 162 height 34
checkbox input "true"
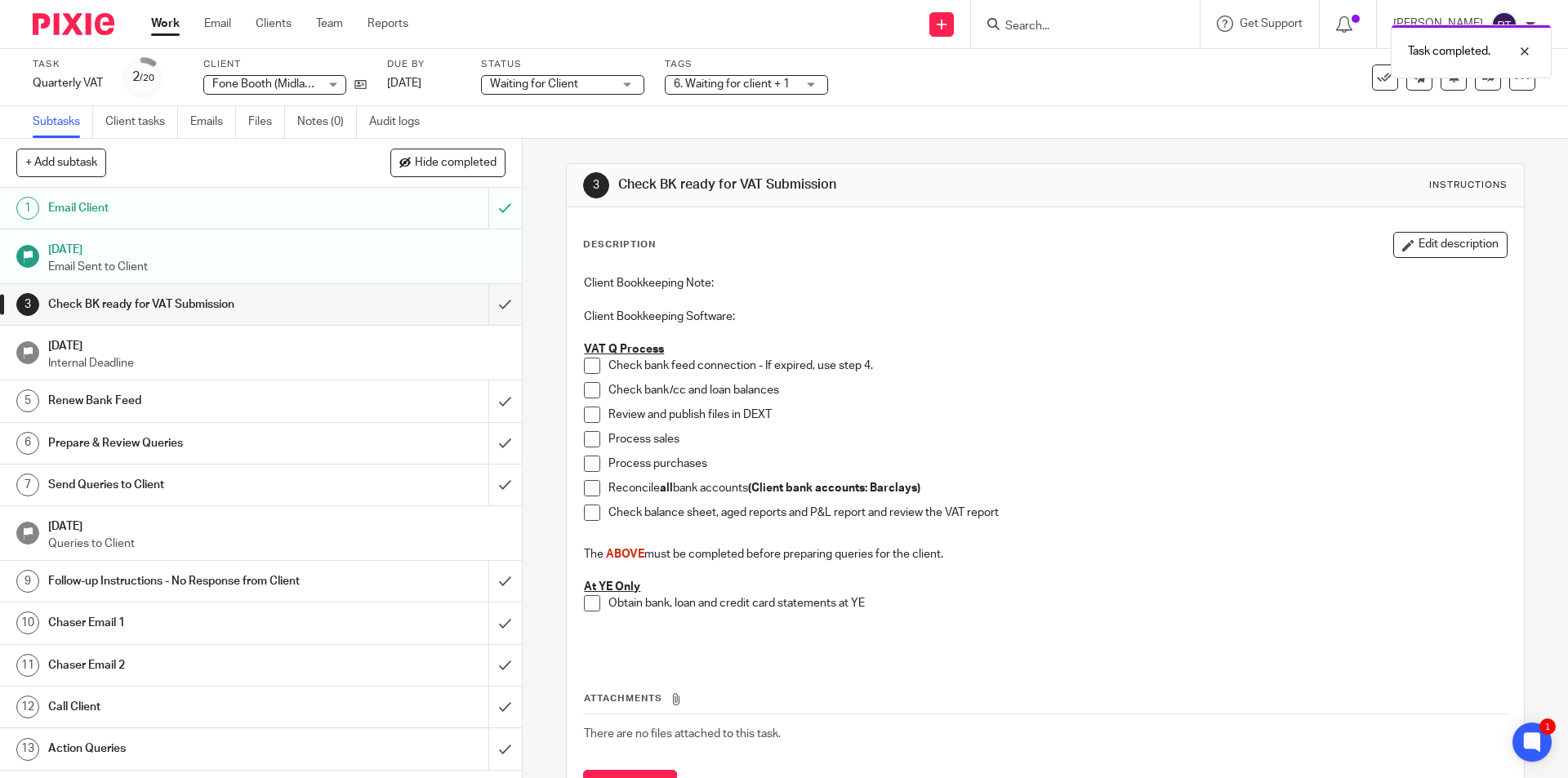
click at [82, 16] on img at bounding box center [73, 24] width 82 height 22
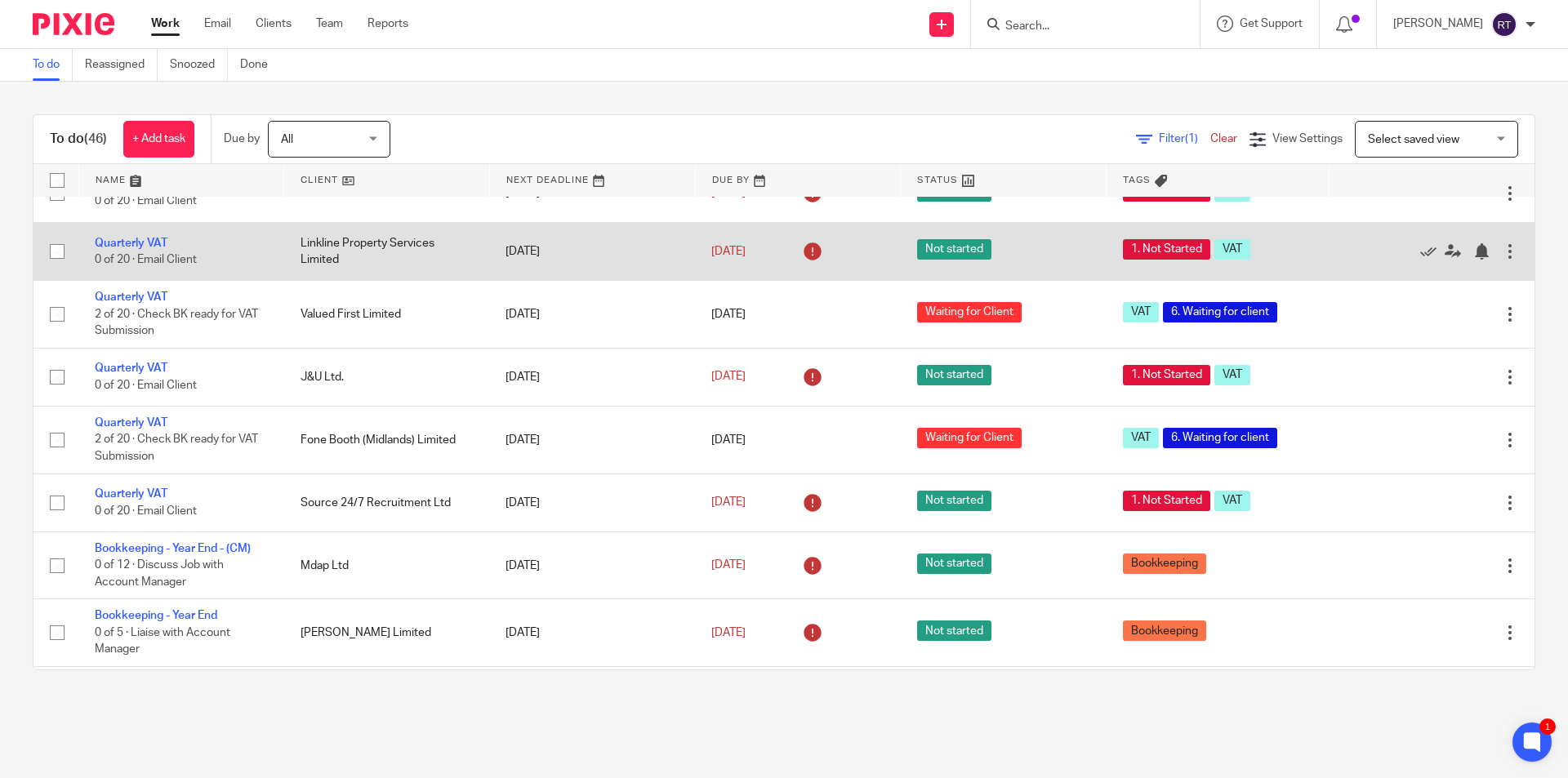
scroll to position [735, 0]
